Goal: Feedback & Contribution: Contribute content

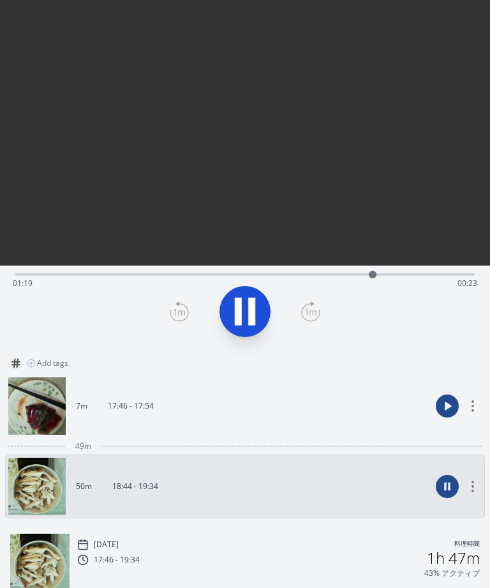
scroll to position [55, 0]
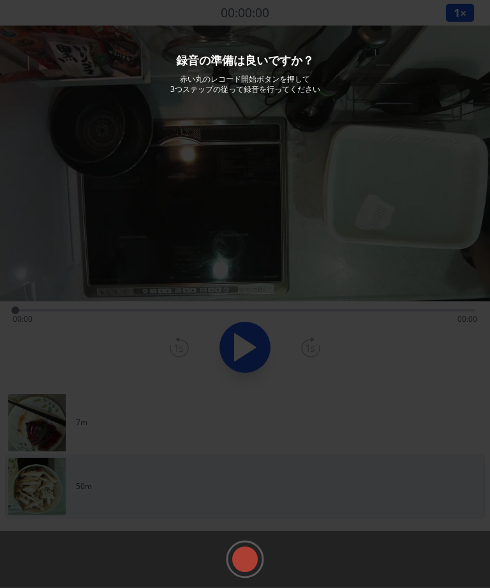
click at [247, 569] on rect at bounding box center [245, 559] width 19 height 19
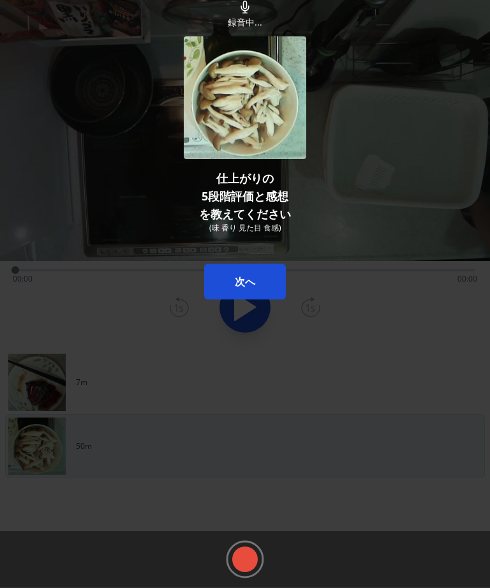
scroll to position [41, 0]
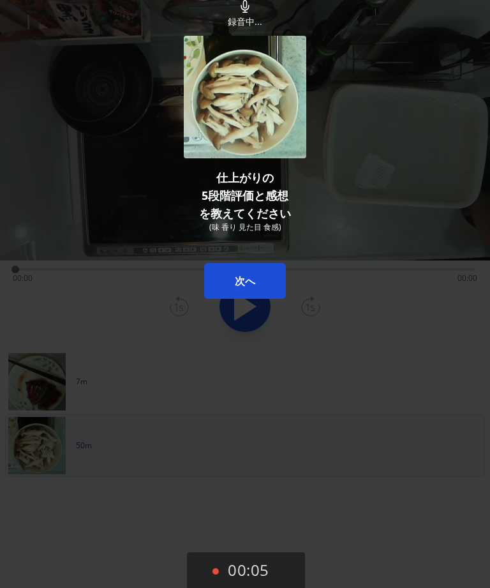
click at [257, 278] on button "次へ" at bounding box center [245, 281] width 82 height 36
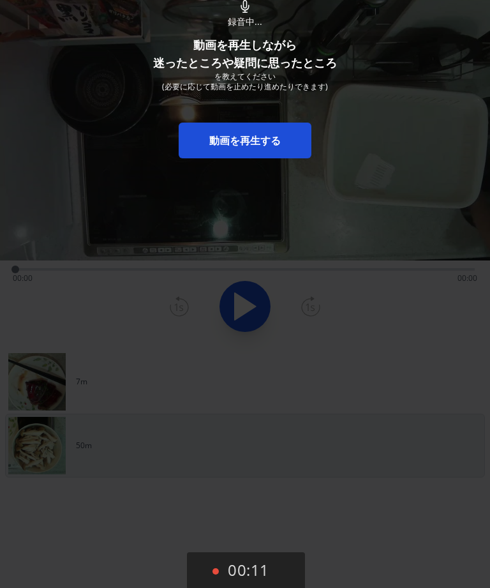
click at [278, 130] on link "動画を再生する" at bounding box center [245, 141] width 133 height 36
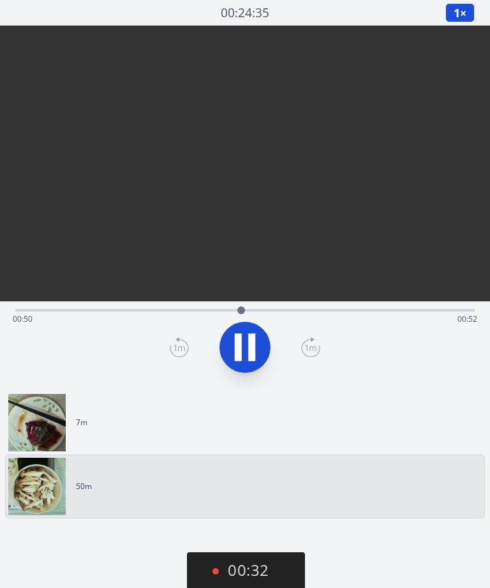
click at [221, 309] on div "Time elapsed: 00:50 Time remaining: 00:52" at bounding box center [245, 319] width 465 height 20
click at [257, 329] on icon at bounding box center [245, 347] width 36 height 36
click at [247, 334] on icon at bounding box center [245, 347] width 21 height 27
click at [249, 334] on icon at bounding box center [251, 347] width 7 height 27
click at [246, 334] on icon at bounding box center [245, 347] width 21 height 27
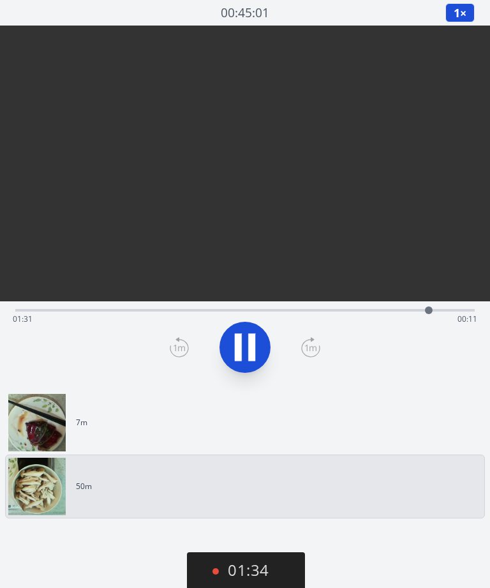
click at [247, 329] on icon at bounding box center [245, 347] width 36 height 36
click at [246, 334] on icon at bounding box center [245, 347] width 21 height 27
click at [244, 329] on icon at bounding box center [245, 347] width 36 height 36
click at [250, 552] on button "02:05" at bounding box center [246, 571] width 118 height 38
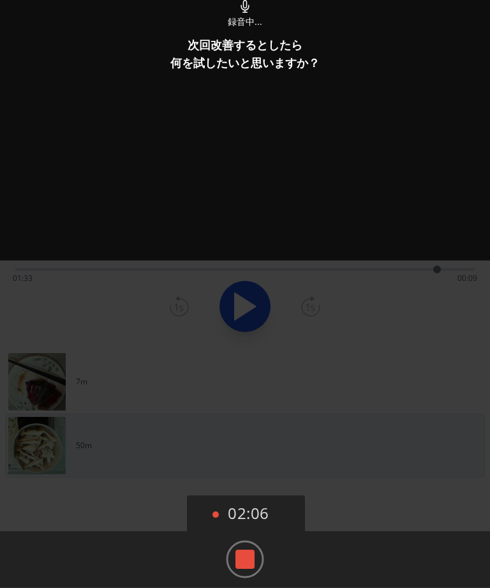
click at [241, 555] on rect at bounding box center [245, 559] width 19 height 19
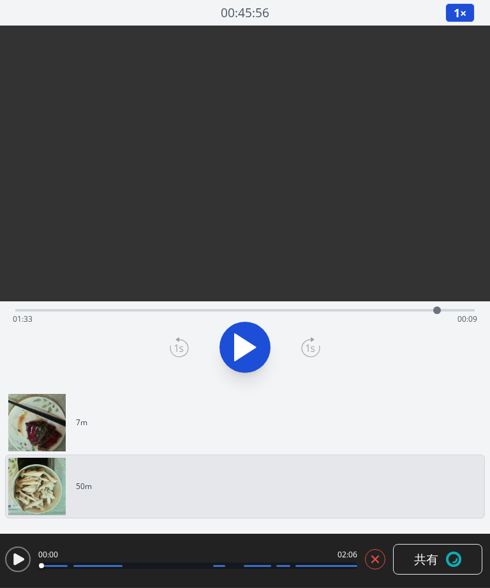
click at [447, 559] on img at bounding box center [453, 559] width 15 height 15
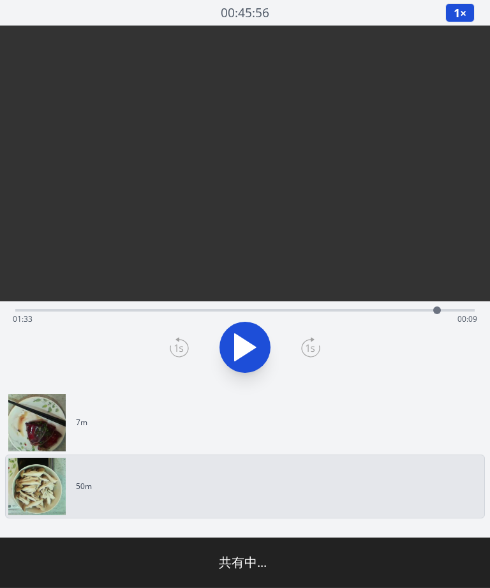
type input "**********"
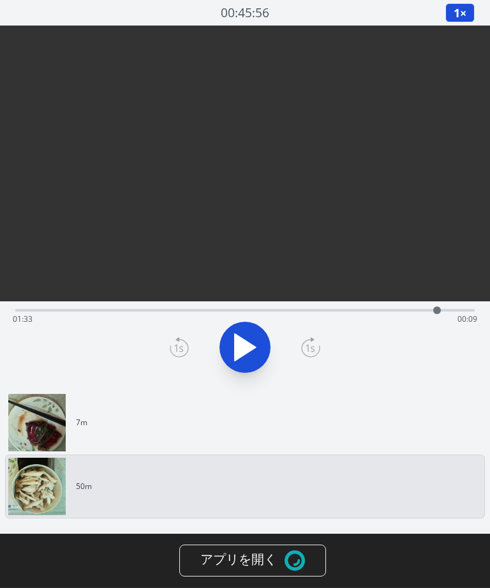
click at [289, 566] on img at bounding box center [295, 560] width 20 height 20
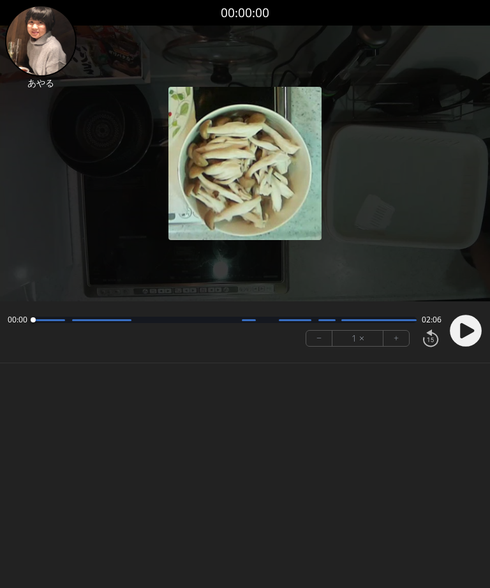
click at [465, 334] on icon at bounding box center [467, 330] width 14 height 15
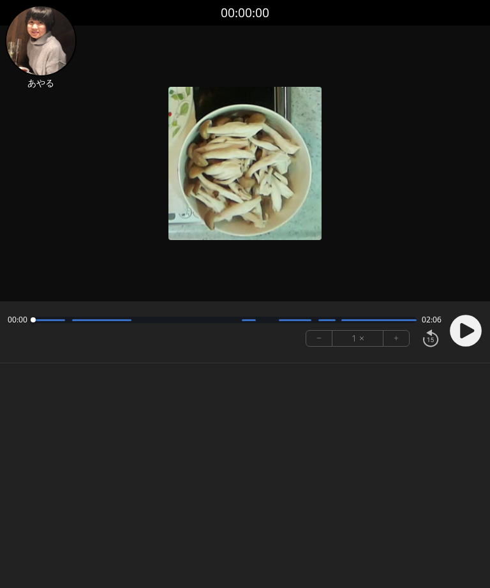
click at [465, 327] on icon at bounding box center [467, 330] width 14 height 15
click at [460, 334] on circle at bounding box center [466, 331] width 32 height 32
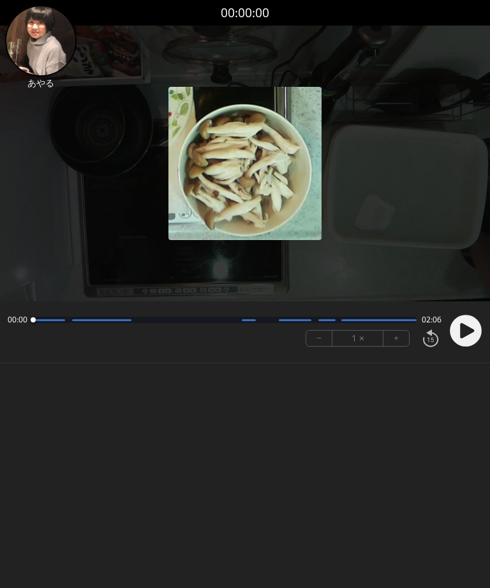
click at [461, 331] on icon at bounding box center [467, 330] width 14 height 15
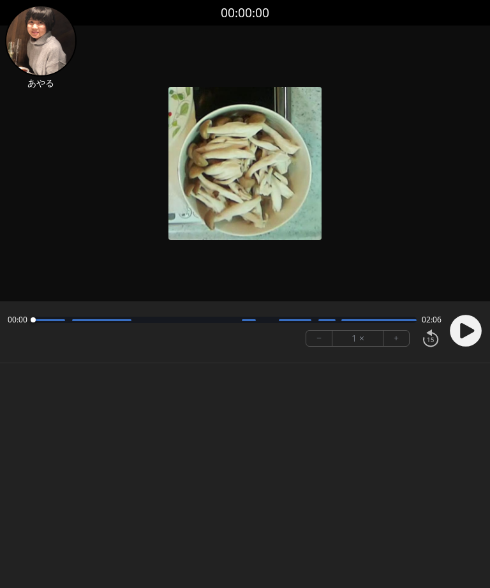
click at [469, 329] on icon at bounding box center [467, 330] width 14 height 15
click at [472, 335] on circle at bounding box center [466, 331] width 32 height 32
